Goal: Browse casually: Explore the website without a specific task or goal

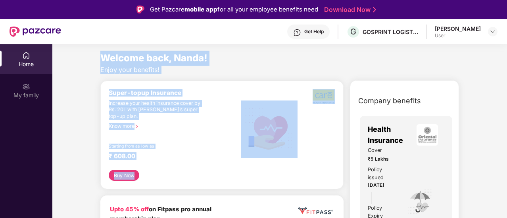
click at [166, 130] on div "Super-topup Insurance Increase your health insurance cover by Rs. 20L with [PER…" at bounding box center [175, 129] width 132 height 81
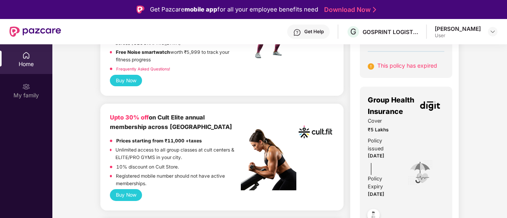
scroll to position [218, 0]
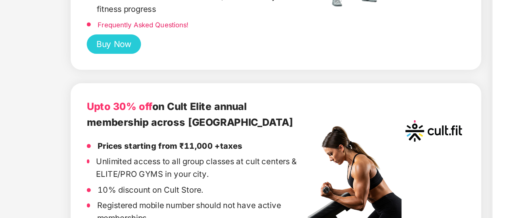
click at [143, 129] on div "Upto 30% off on Cult Elite annual membership across [GEOGRAPHIC_DATA]" at bounding box center [175, 120] width 131 height 19
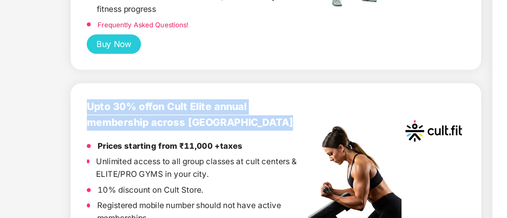
drag, startPoint x: 143, startPoint y: 129, endPoint x: 144, endPoint y: 118, distance: 11.1
click at [144, 118] on div "Upto 30% off on Cult Elite annual membership across [GEOGRAPHIC_DATA]" at bounding box center [175, 120] width 131 height 19
click at [144, 118] on b "Upto 30% off" at bounding box center [129, 115] width 39 height 7
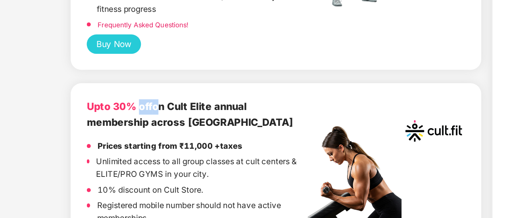
click at [144, 118] on b "Upto 30% off" at bounding box center [129, 115] width 39 height 7
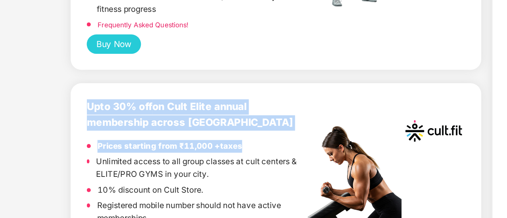
drag, startPoint x: 144, startPoint y: 118, endPoint x: 146, endPoint y: 140, distance: 21.9
click at [146, 140] on div "Upto 30% off on Cult Elite annual membership across India Prices starting from …" at bounding box center [175, 149] width 131 height 76
click at [146, 140] on strong "Prices starting from ₹11,000 +taxes" at bounding box center [159, 139] width 86 height 6
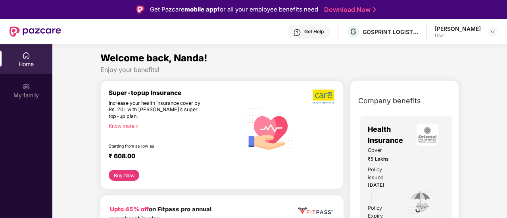
scroll to position [0, 0]
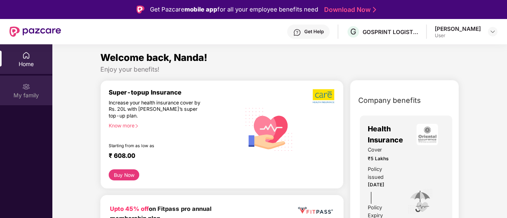
click at [26, 90] on img at bounding box center [26, 87] width 8 height 8
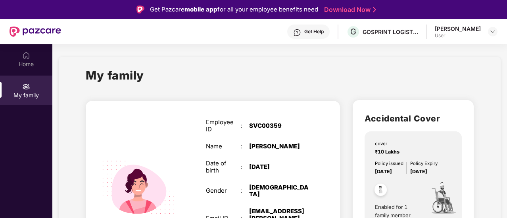
scroll to position [22, 0]
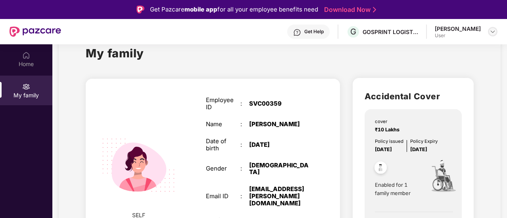
click at [490, 31] on img at bounding box center [492, 32] width 6 height 6
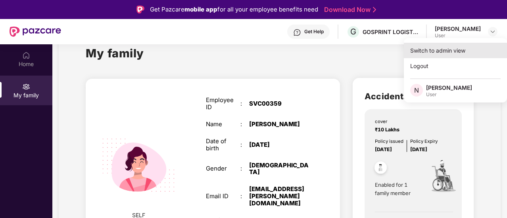
click at [421, 55] on div "Switch to admin view" at bounding box center [455, 50] width 103 height 15
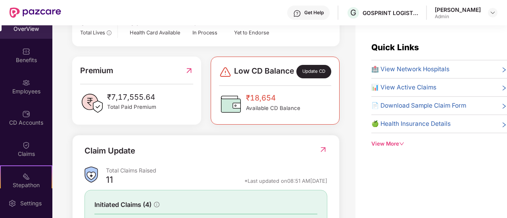
scroll to position [273, 0]
